Goal: Check status: Check status

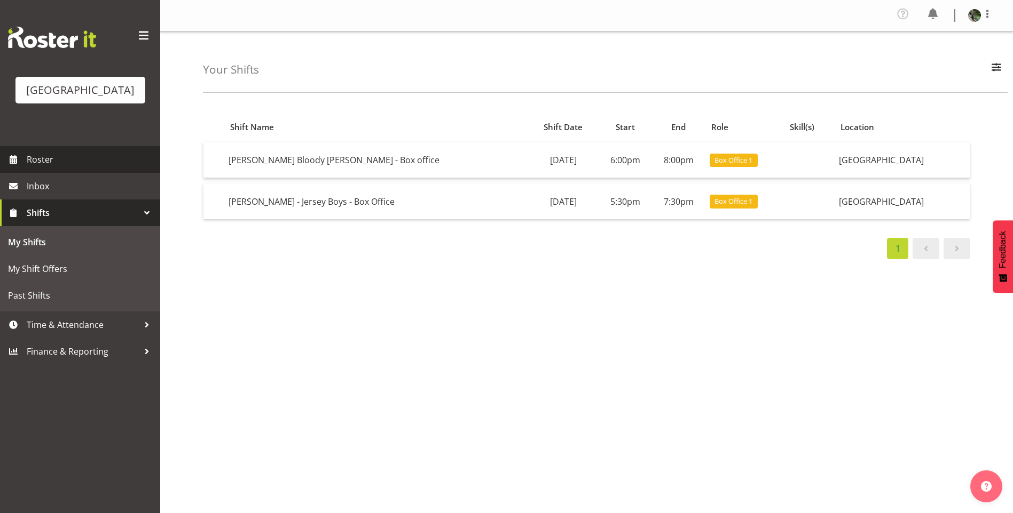
click at [94, 168] on span "Roster" at bounding box center [91, 160] width 128 height 16
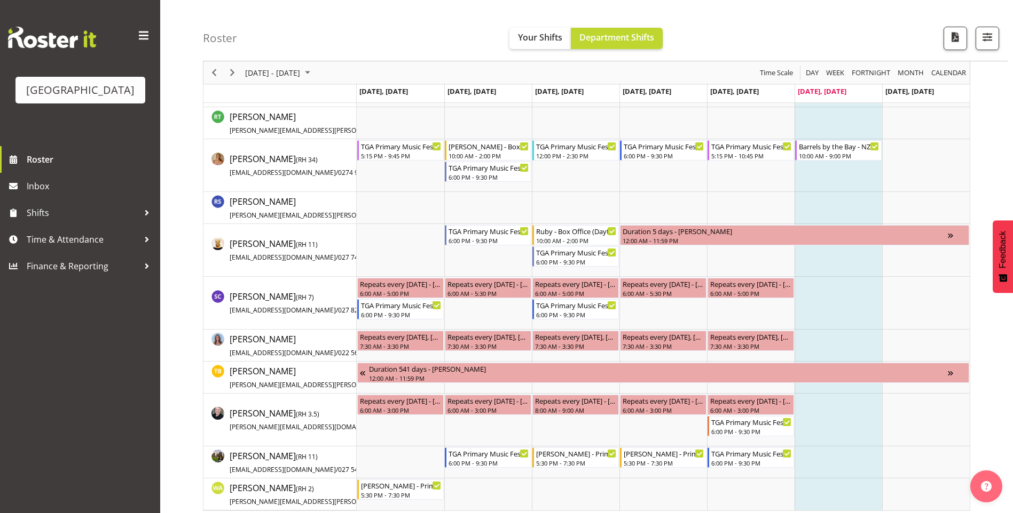
scroll to position [2048, 0]
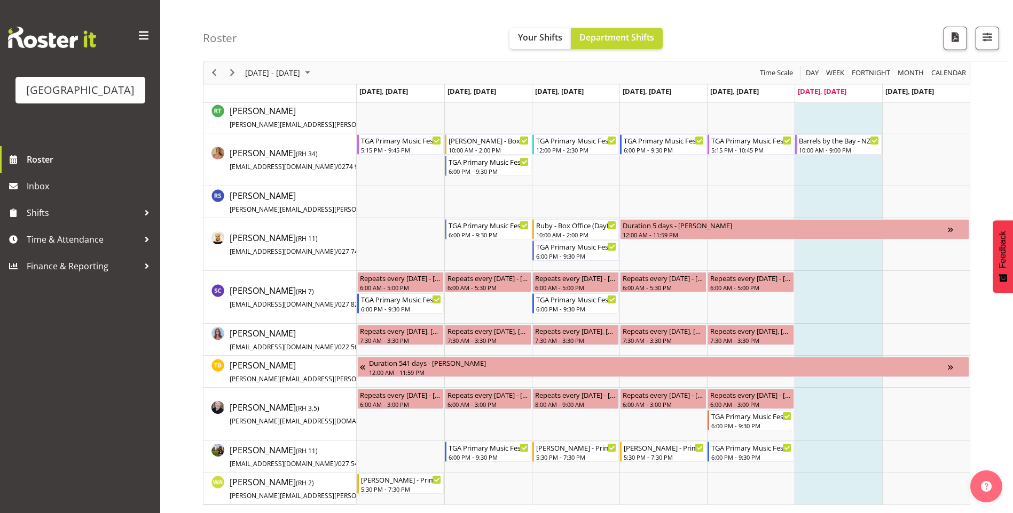
click at [240, 78] on div "[DATE] - [DATE]" at bounding box center [259, 72] width 113 height 22
drag, startPoint x: 233, startPoint y: 77, endPoint x: 722, endPoint y: 315, distance: 544.3
click at [232, 77] on span "Next" at bounding box center [232, 72] width 13 height 13
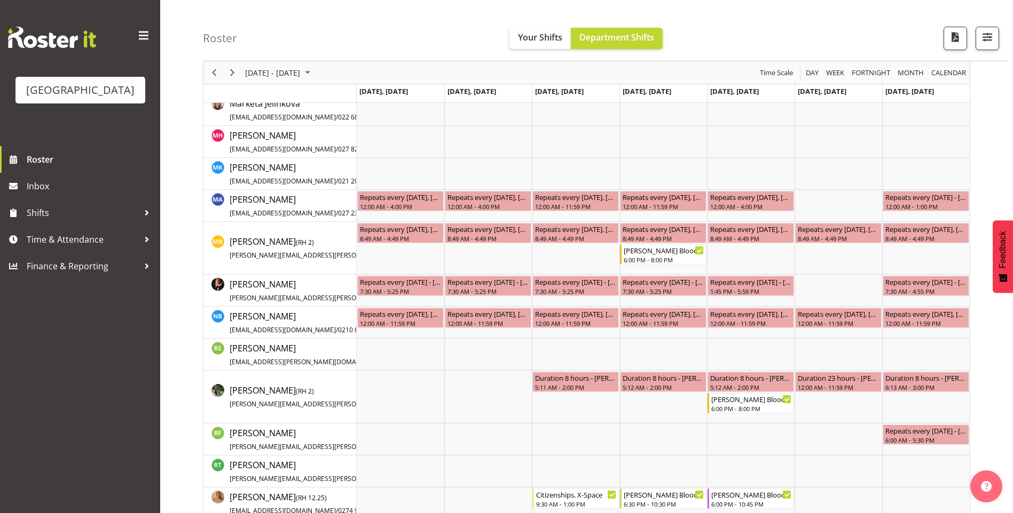
scroll to position [1735, 0]
